Goal: Check status: Check status

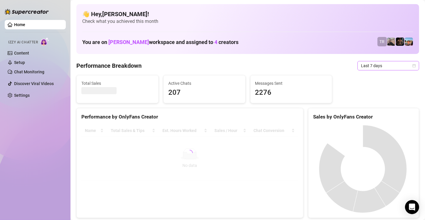
click at [379, 69] on span "Last 7 days" at bounding box center [388, 65] width 55 height 9
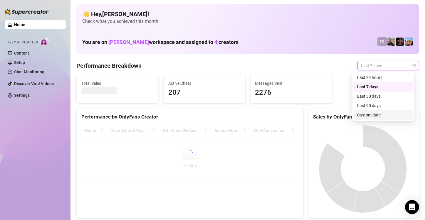
click at [363, 116] on div "Custom date" at bounding box center [383, 115] width 52 height 6
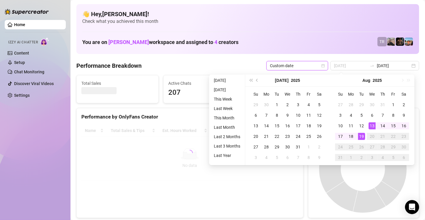
click at [362, 136] on div "19" at bounding box center [361, 136] width 7 height 7
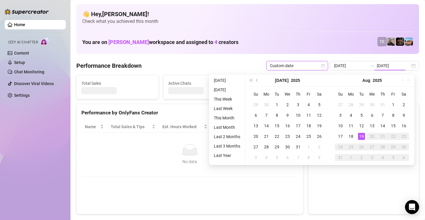
type input "[DATE]"
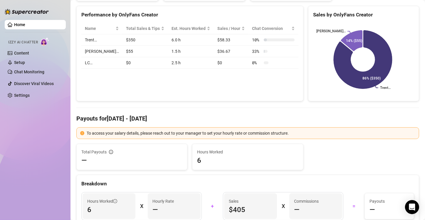
scroll to position [88, 0]
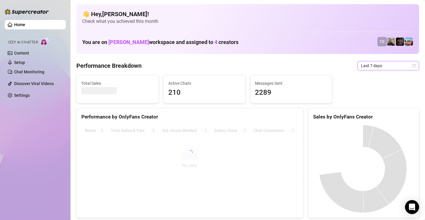
click at [366, 68] on span "Last 7 days" at bounding box center [388, 65] width 55 height 9
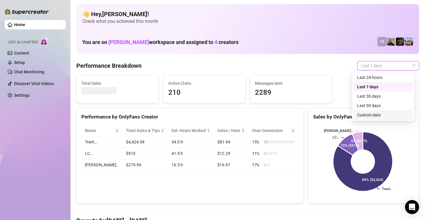
click at [369, 114] on div "Custom date" at bounding box center [383, 115] width 52 height 6
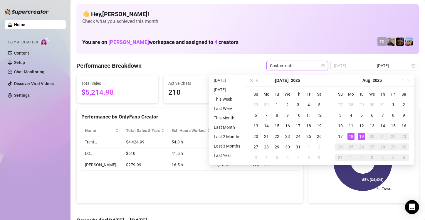
type input "2025-08-19"
click at [359, 137] on div "19" at bounding box center [361, 136] width 7 height 7
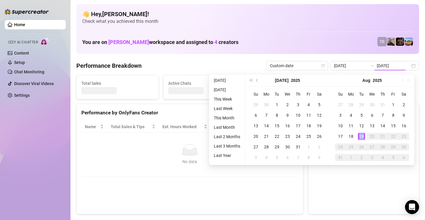
type input "2025-08-19"
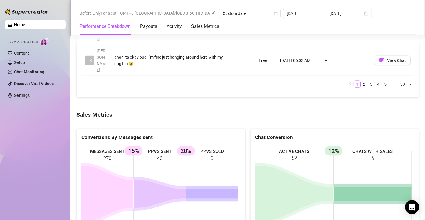
scroll to position [748, 0]
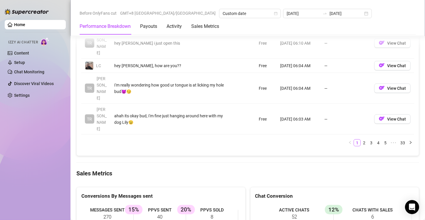
click at [46, 131] on div "Home Izzy AI Chatter Content Setup Chat Monitoring Discover Viral Videos Settin…" at bounding box center [35, 107] width 61 height 215
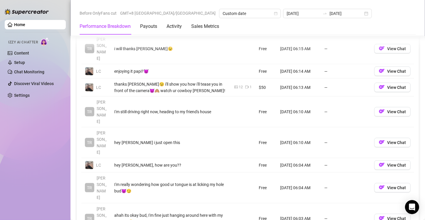
scroll to position [572, 0]
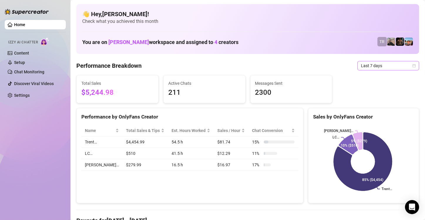
click at [370, 66] on span "Last 7 days" at bounding box center [388, 65] width 55 height 9
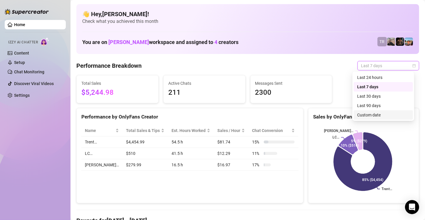
click at [368, 115] on div "Custom date" at bounding box center [383, 115] width 52 height 6
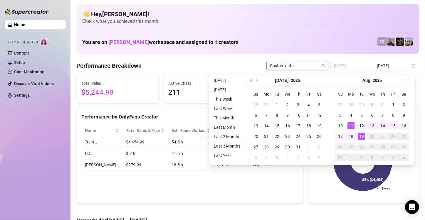
type input "[DATE]"
click at [361, 138] on div "19" at bounding box center [361, 136] width 7 height 7
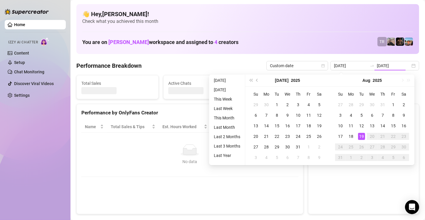
type input "[DATE]"
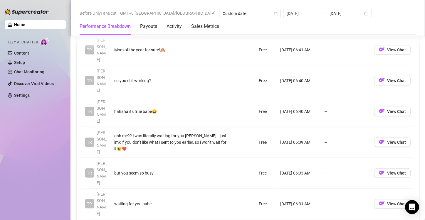
scroll to position [734, 0]
